Goal: Find specific page/section: Find specific page/section

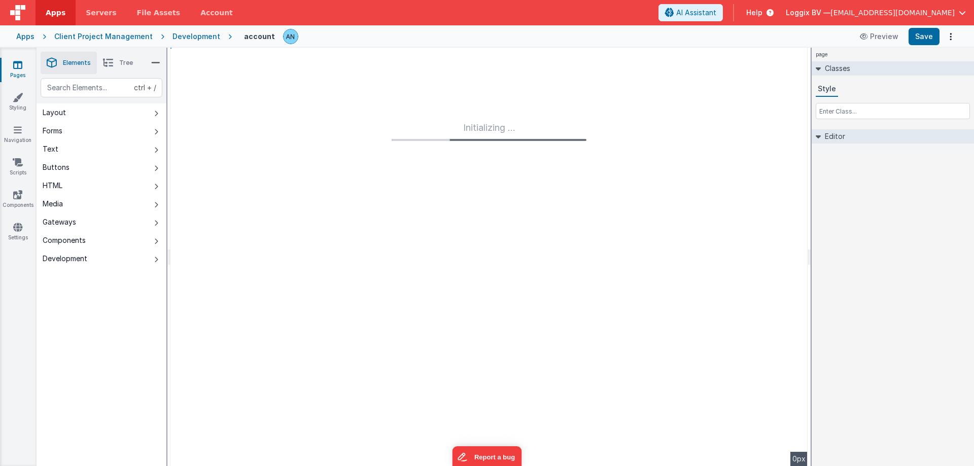
click at [45, 18] on link "Apps" at bounding box center [56, 12] width 40 height 25
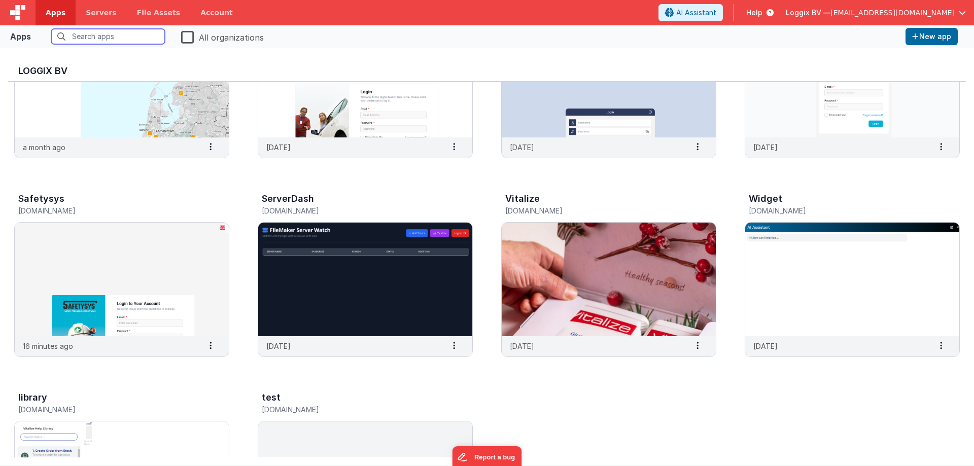
scroll to position [426, 0]
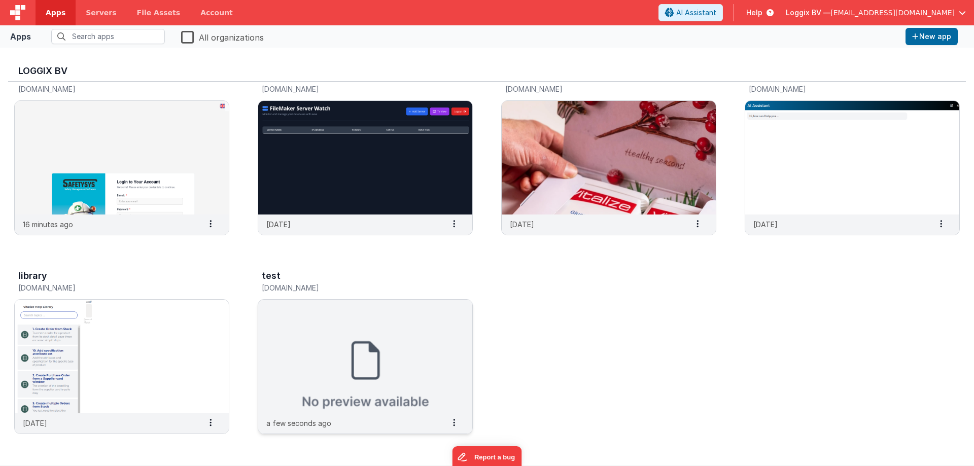
click at [413, 338] on img at bounding box center [365, 357] width 214 height 114
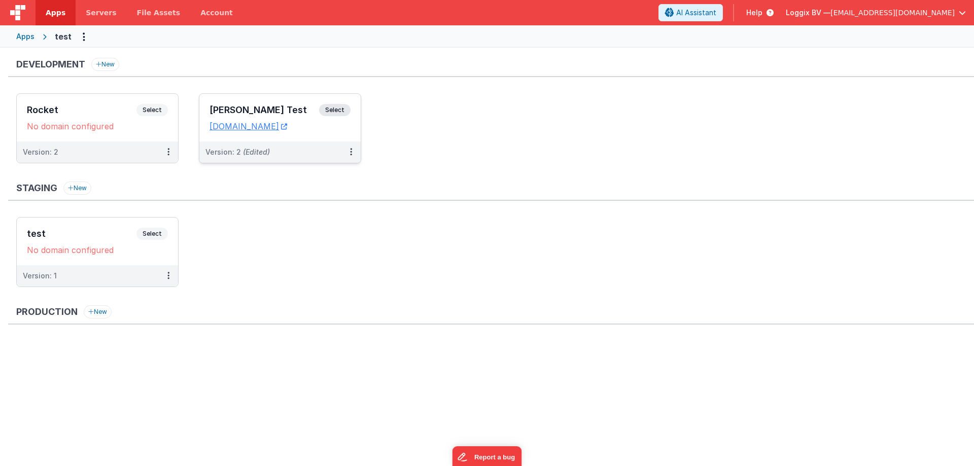
click at [333, 104] on div "Satyam Test Select URLs testbuild.clientportal.cloud" at bounding box center [279, 118] width 161 height 48
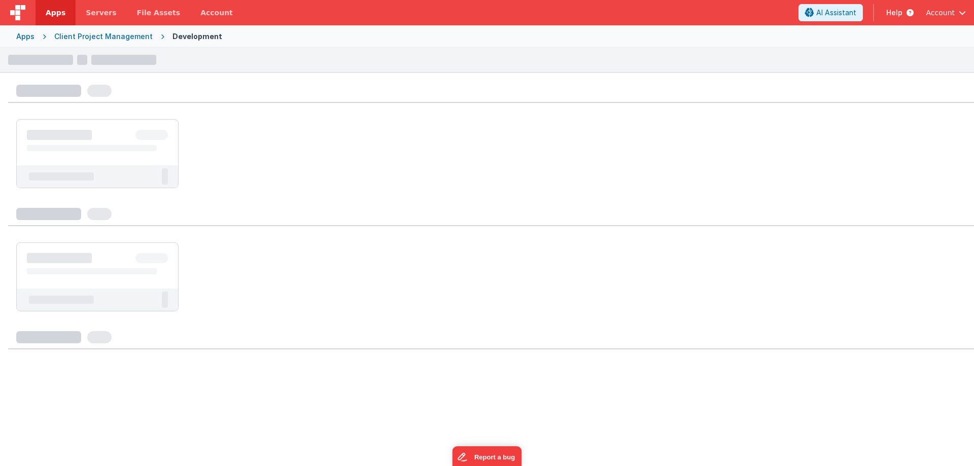
click at [58, 11] on span "Apps" at bounding box center [56, 13] width 20 height 10
